Goal: Information Seeking & Learning: Compare options

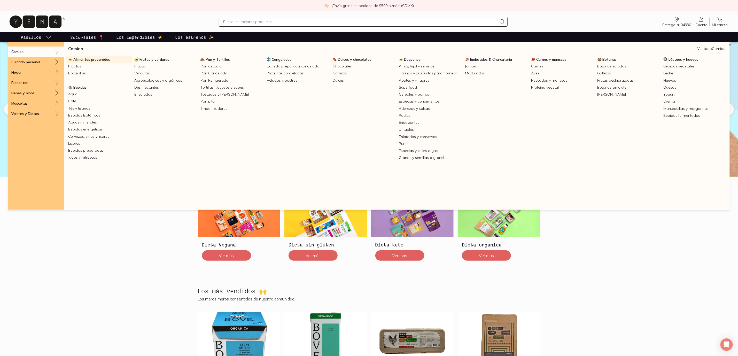
click at [87, 57] on link "Alimentos preparados" at bounding box center [99, 59] width 66 height 7
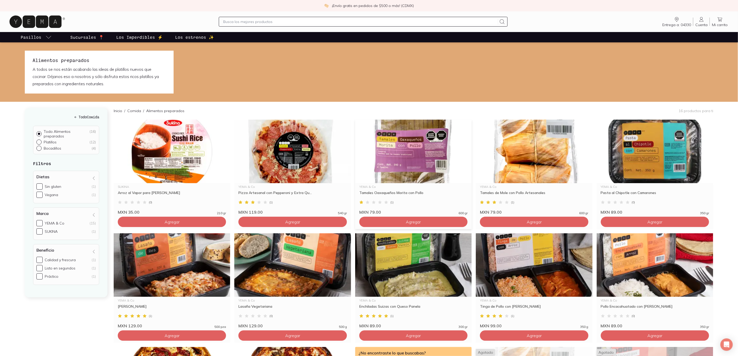
click at [404, 198] on div "Tamales Oaxaqueños Morita con Pollo" at bounding box center [414, 194] width 108 height 9
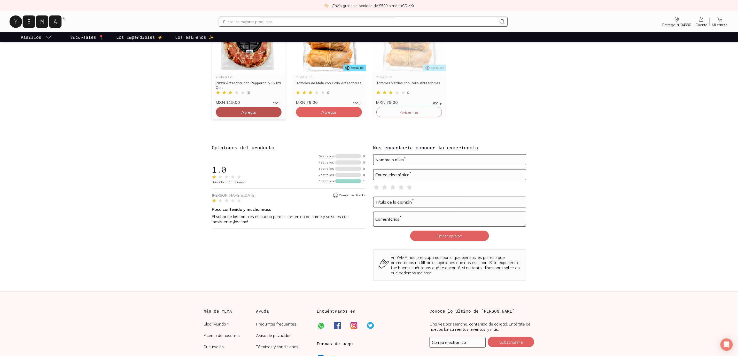
scroll to position [426, 0]
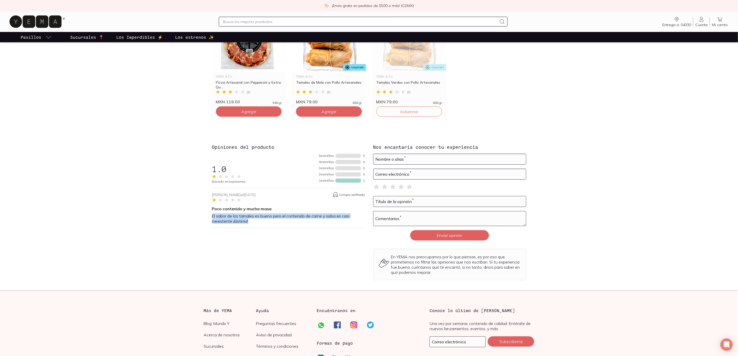
drag, startPoint x: 257, startPoint y: 220, endPoint x: 210, endPoint y: 213, distance: 47.6
click at [210, 213] on div "Opiniones del producto 1.0 Basado en 1 opiniones 5 estrellas 0 4 estrellas 0 3 …" at bounding box center [369, 212] width 331 height 136
drag, startPoint x: 211, startPoint y: 217, endPoint x: 233, endPoint y: 244, distance: 34.2
click at [232, 223] on div "Opiniones del producto 1.0 Basado en 1 opiniones 5 estrellas 0 4 estrellas 0 3 …" at bounding box center [369, 212] width 331 height 136
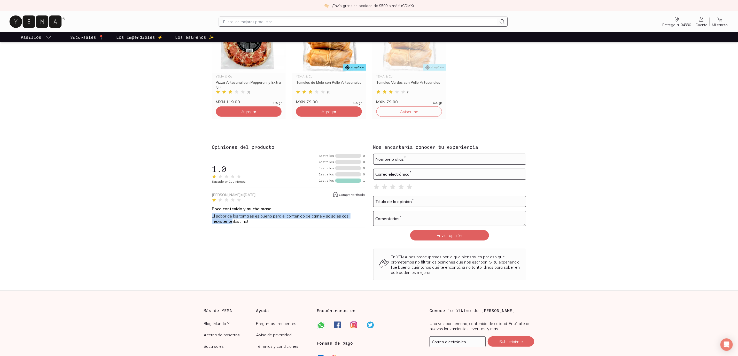
copy p "El sabor de los tamales es bueno pero el contenido de carne y salsa es casi ine…"
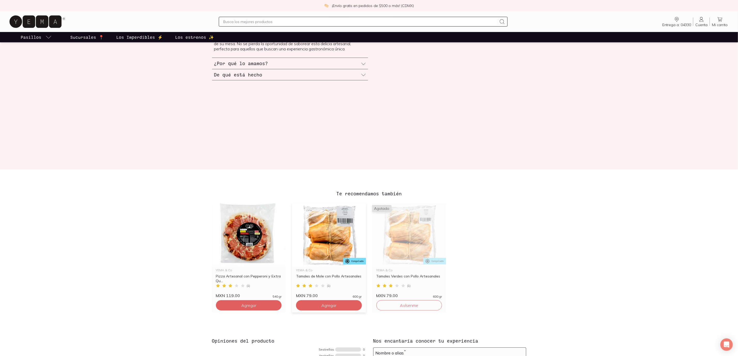
scroll to position [271, 0]
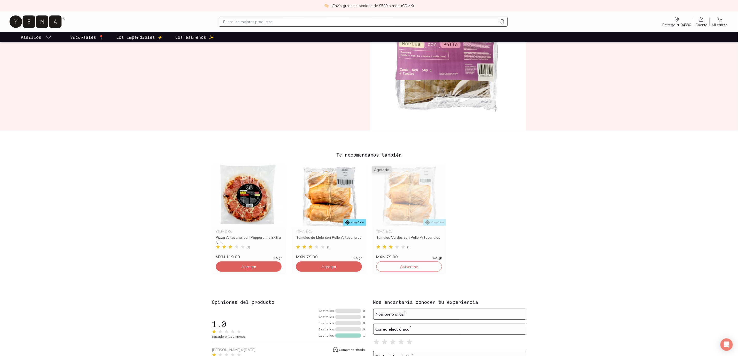
click at [388, 239] on div "Tamales Verdes con Pollo Artesanales" at bounding box center [410, 239] width 66 height 9
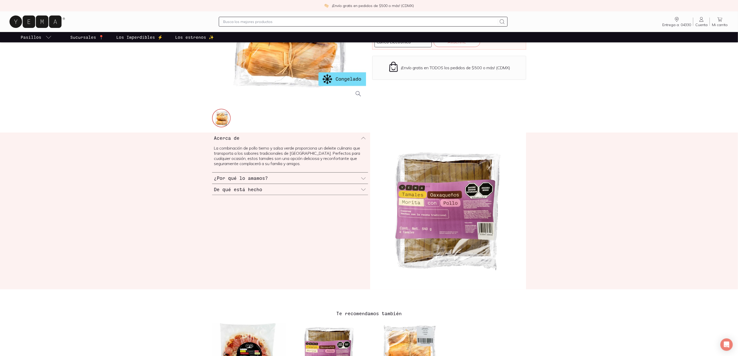
scroll to position [116, 0]
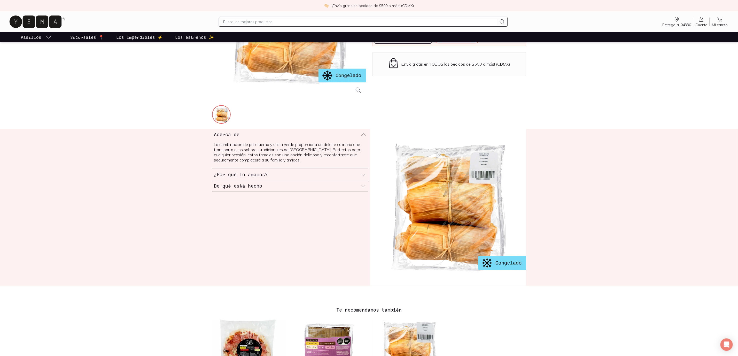
click at [249, 175] on h3 "¿Por qué lo amamos?" at bounding box center [241, 174] width 54 height 7
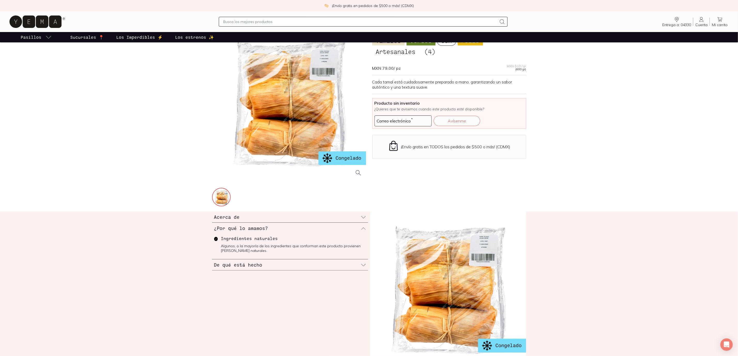
scroll to position [0, 0]
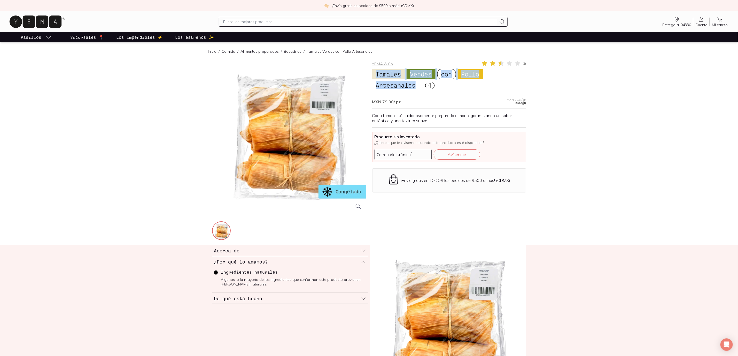
drag, startPoint x: 376, startPoint y: 74, endPoint x: 417, endPoint y: 84, distance: 42.3
click at [417, 84] on h1 "Tamales Verdes con Pollo Artesanales (4)" at bounding box center [449, 79] width 154 height 22
copy h1 "Tamales Verdes con Pollo Artesanales"
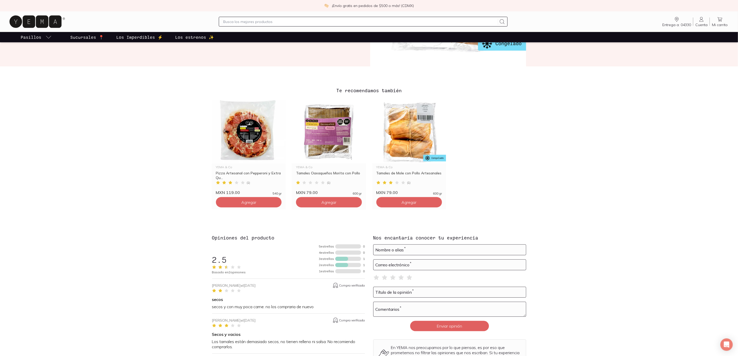
scroll to position [310, 0]
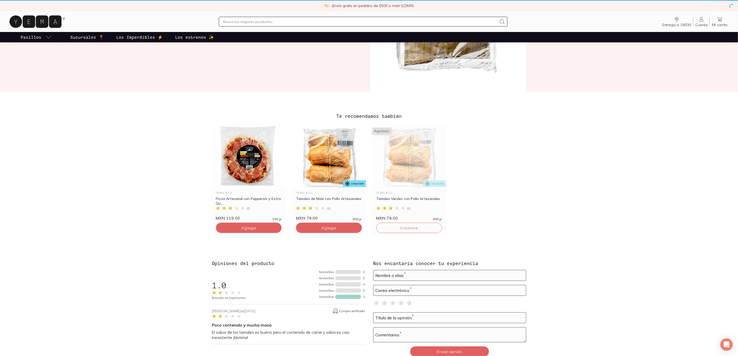
scroll to position [271, 0]
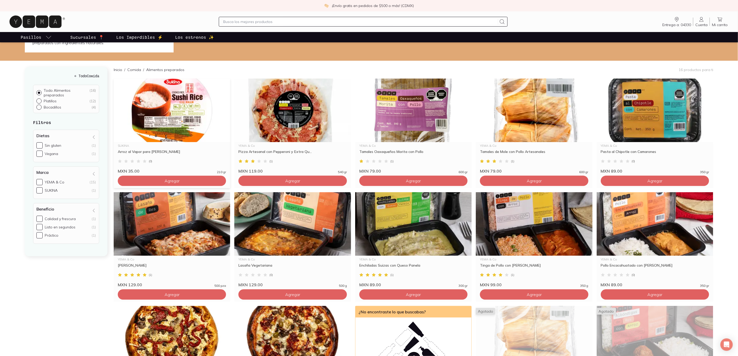
scroll to position [39, 0]
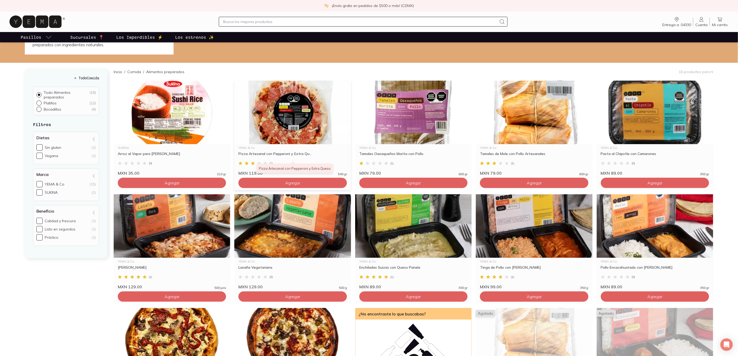
click at [285, 154] on div "Pizza Artesanal con Pepperoni y Extra Qu..." at bounding box center [293, 155] width 108 height 9
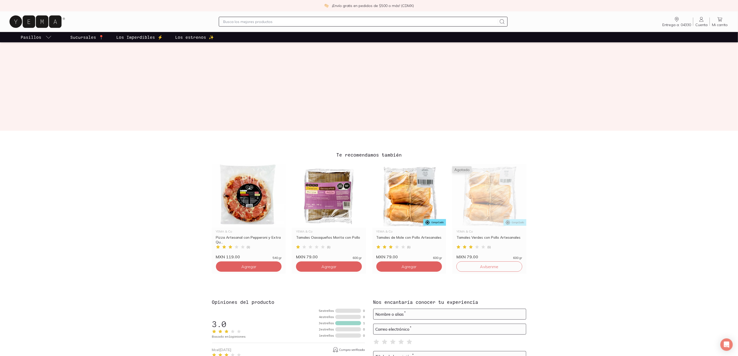
scroll to position [465, 0]
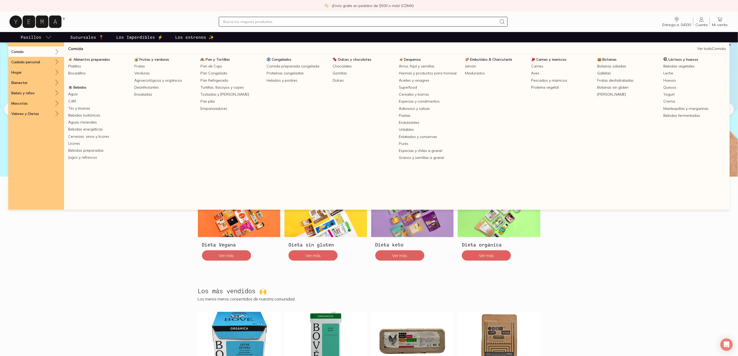
scroll to position [194, 0]
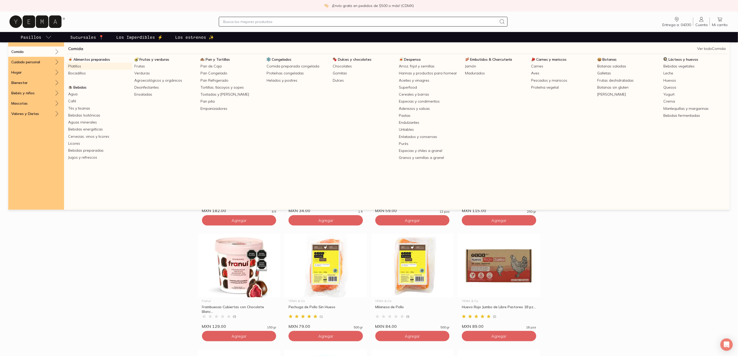
click at [92, 63] on link "Platillos" at bounding box center [99, 66] width 66 height 7
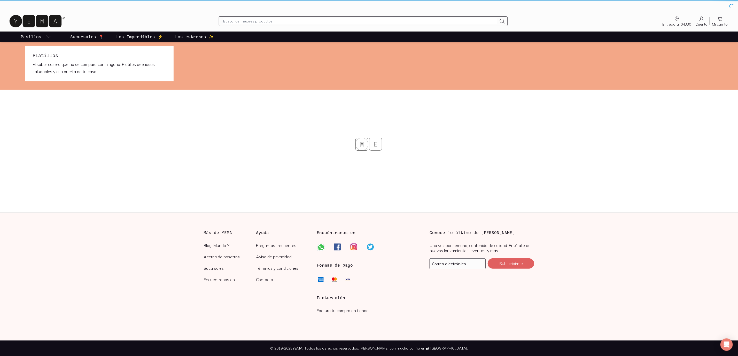
click at [96, 57] on h1 "Platillos" at bounding box center [99, 55] width 133 height 7
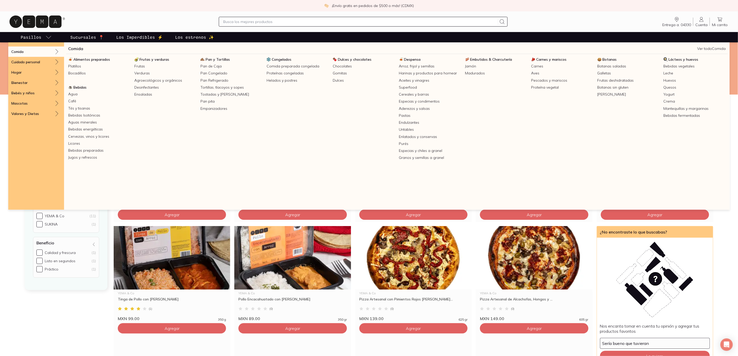
click at [91, 59] on span "Alimentos preparados" at bounding box center [91, 59] width 37 height 5
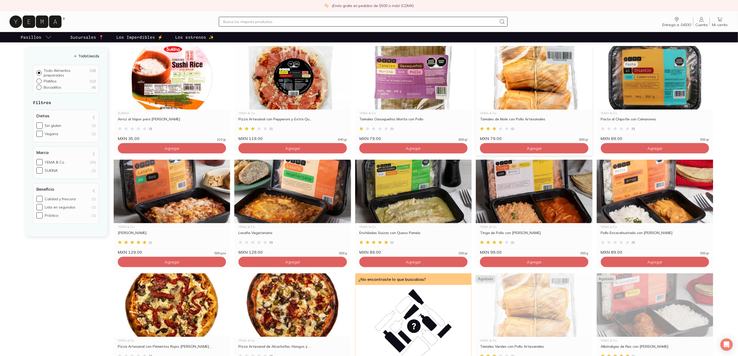
scroll to position [116, 0]
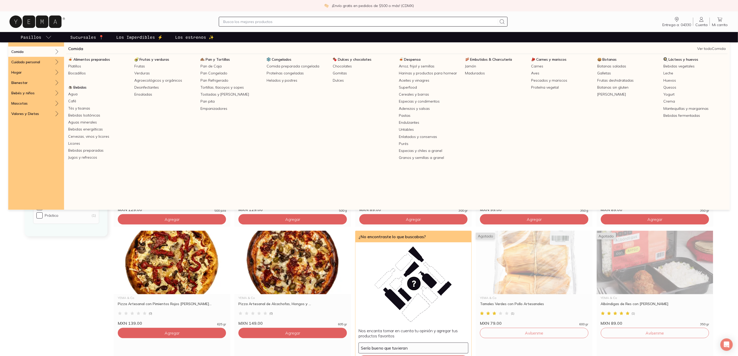
click at [148, 55] on div "Comida Ver todo Comida Alimentos preparados Platillos Bocadillos Frutas y verdu…" at bounding box center [397, 125] width 666 height 167
click at [148, 58] on span "Frutas y verduras" at bounding box center [155, 59] width 30 height 5
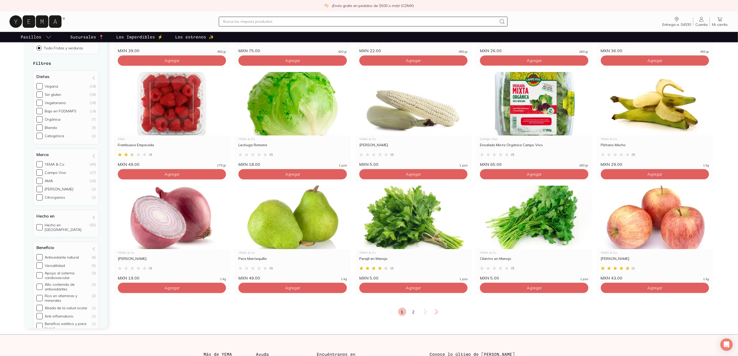
scroll to position [737, 0]
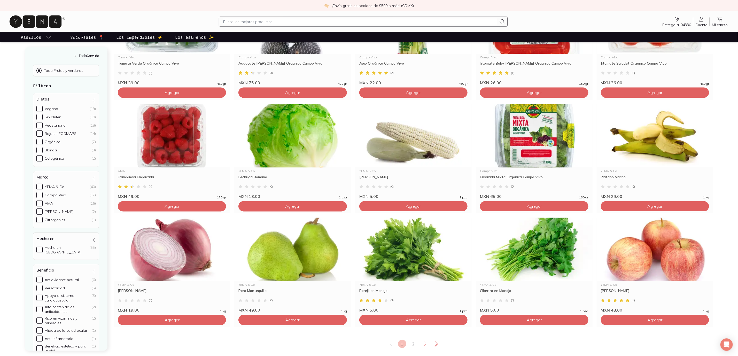
drag, startPoint x: 411, startPoint y: 335, endPoint x: 401, endPoint y: 324, distance: 15.0
click at [411, 340] on link "2" at bounding box center [414, 344] width 8 height 8
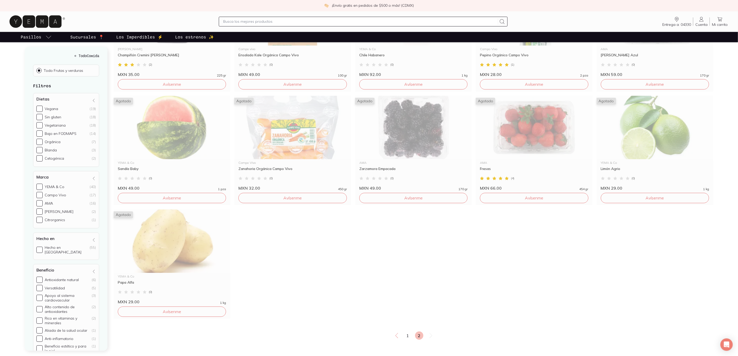
scroll to position [737, 0]
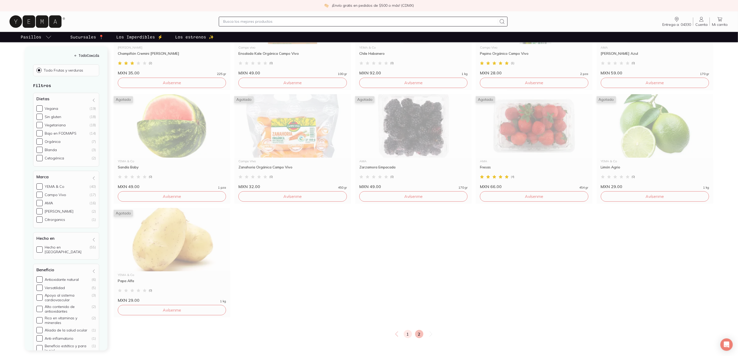
click at [405, 330] on link "1" at bounding box center [408, 334] width 8 height 8
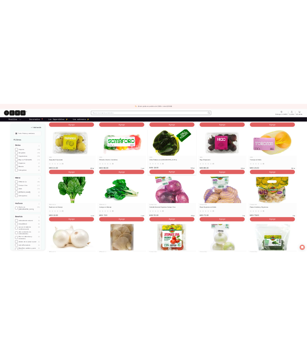
scroll to position [155, 0]
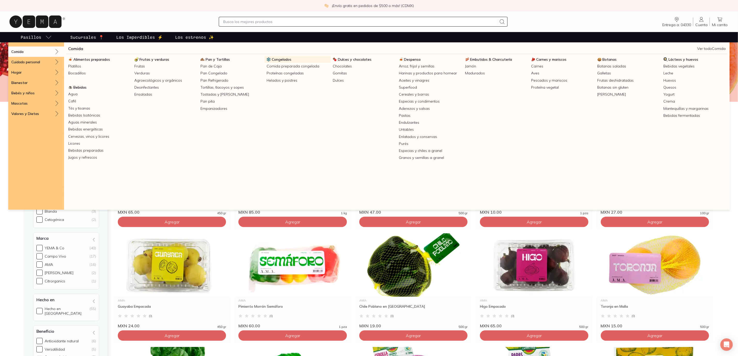
click at [278, 61] on span "Congelados" at bounding box center [282, 59] width 20 height 5
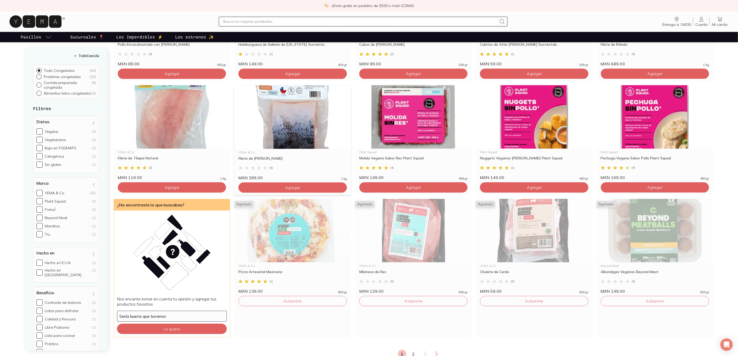
scroll to position [775, 0]
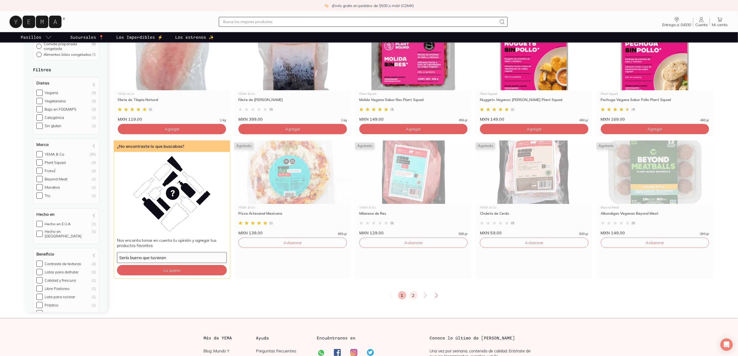
click at [413, 297] on link "2" at bounding box center [414, 295] width 8 height 8
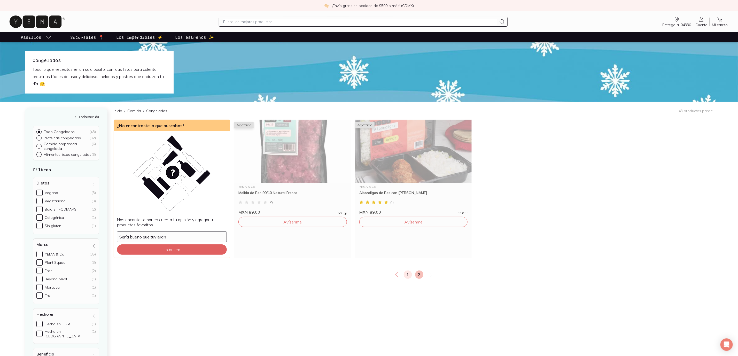
click at [408, 274] on link "1" at bounding box center [408, 275] width 8 height 8
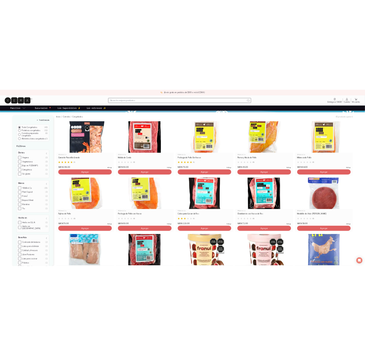
scroll to position [39, 0]
